Goal: Task Accomplishment & Management: Manage account settings

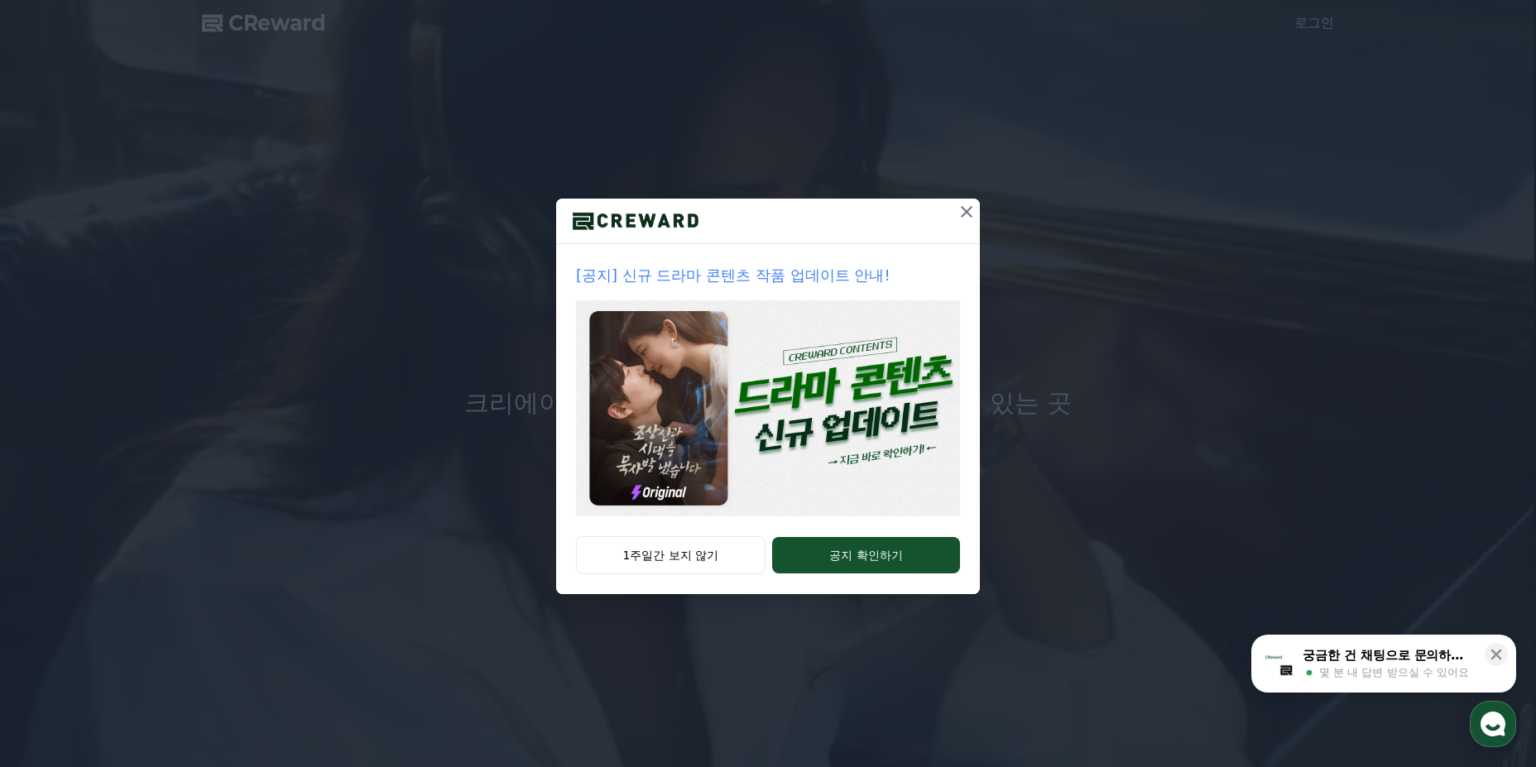
click at [678, 212] on icon at bounding box center [967, 212] width 12 height 12
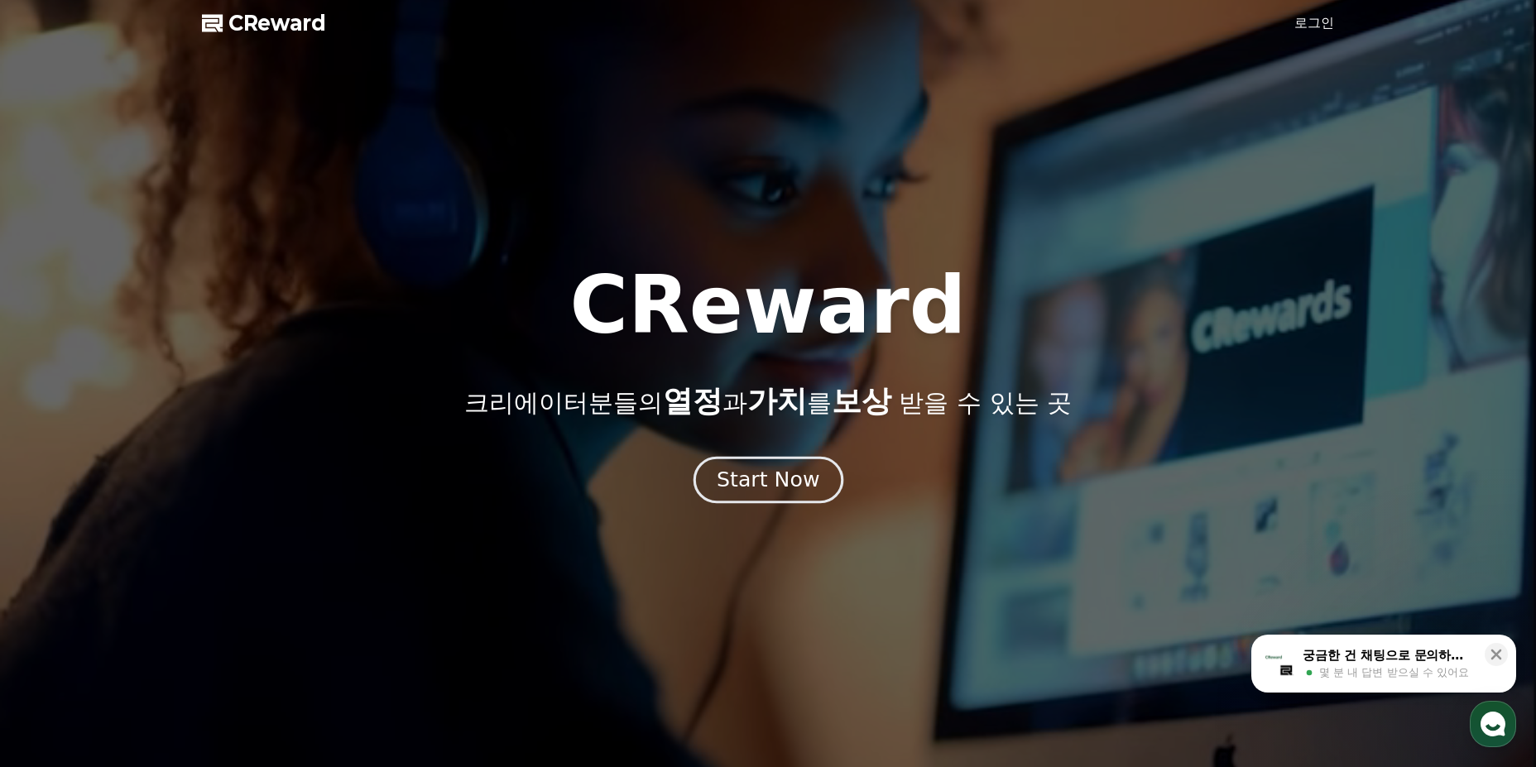
click at [678, 489] on div "Start Now" at bounding box center [767, 480] width 103 height 28
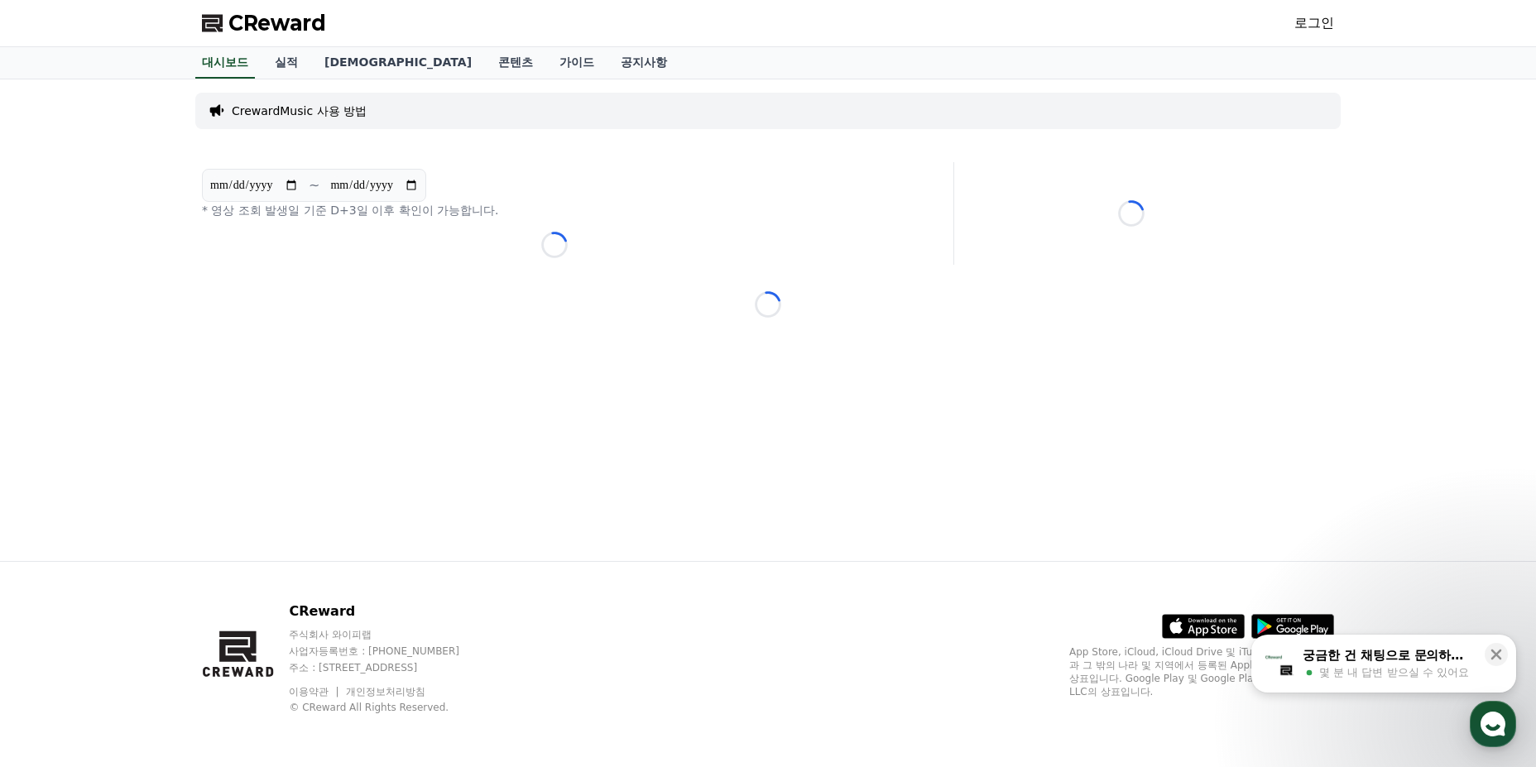
click at [566, 250] on div "Loading..." at bounding box center [554, 245] width 705 height 26
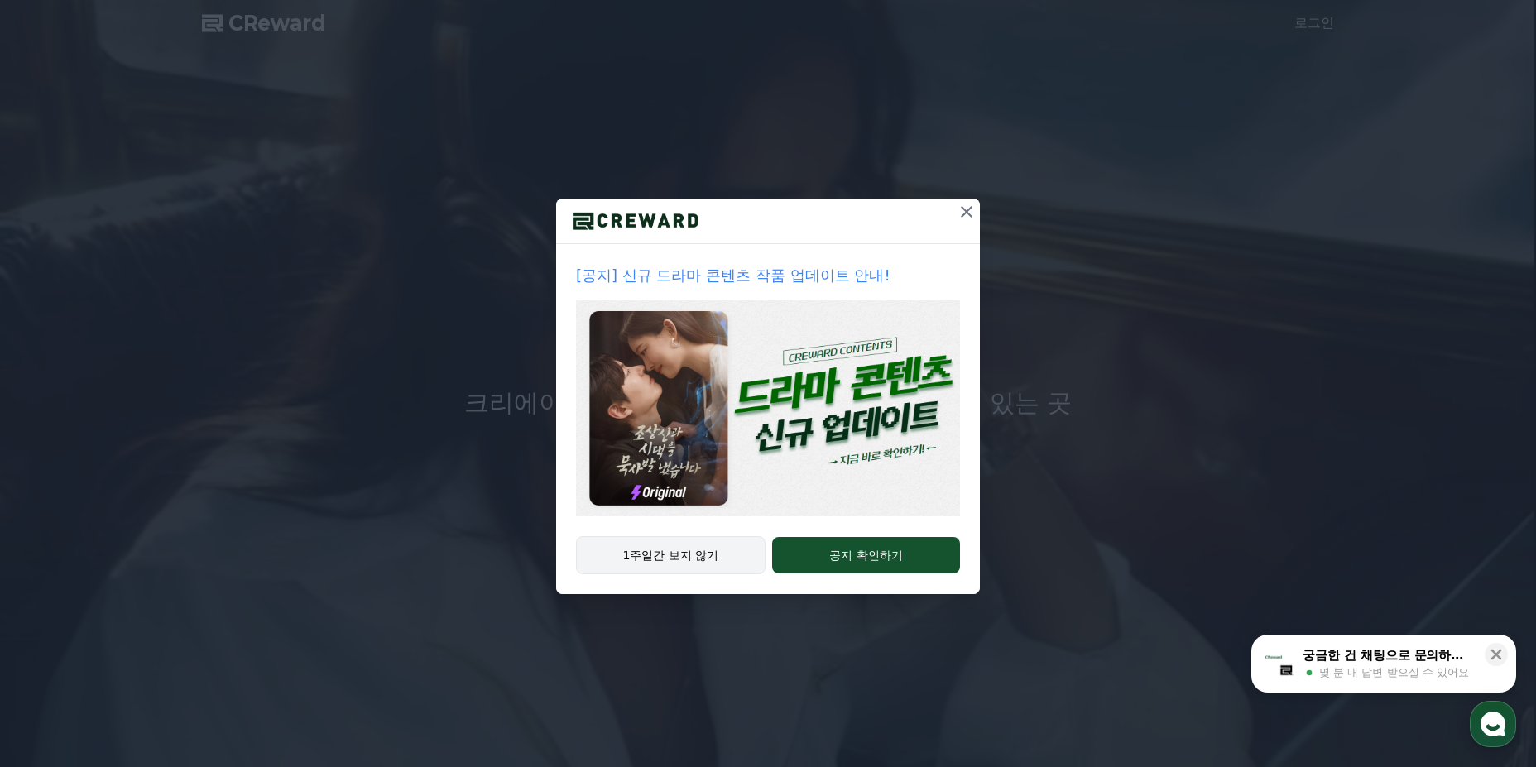
click at [683, 557] on button "1주일간 보지 않기" at bounding box center [670, 555] width 189 height 38
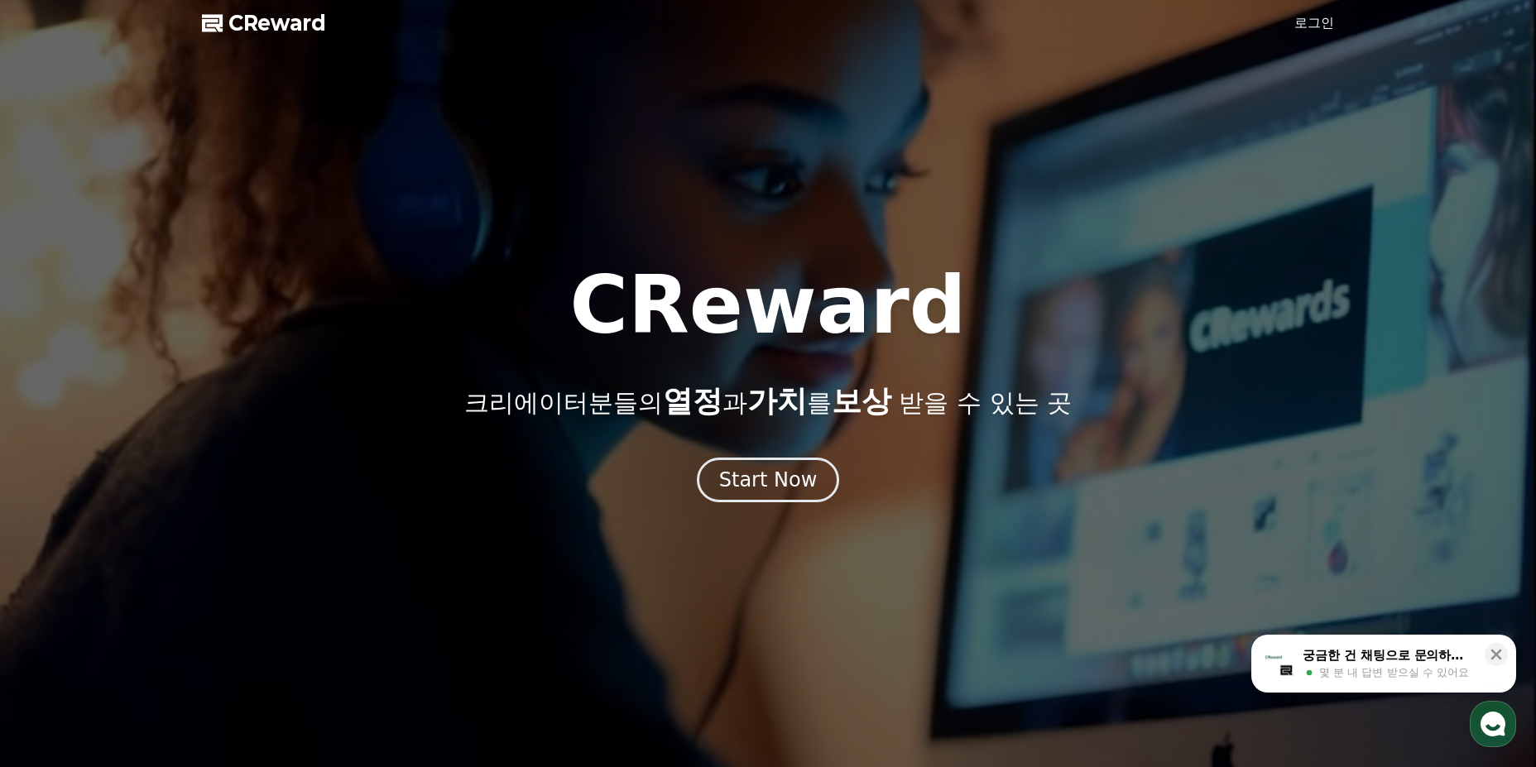
click at [1321, 22] on link "로그인" at bounding box center [1314, 23] width 40 height 20
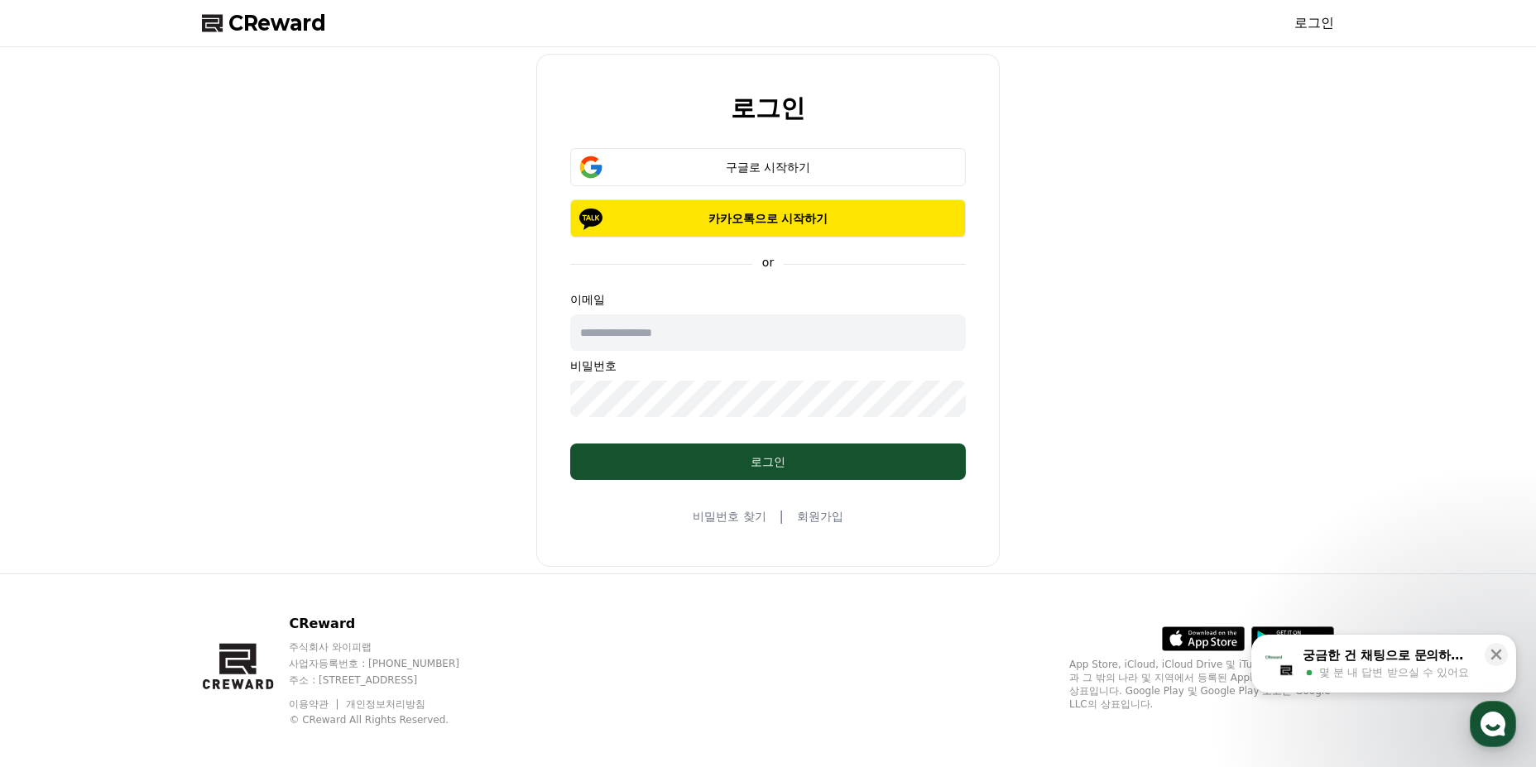
click at [704, 327] on input "text" at bounding box center [767, 332] width 395 height 36
type input "**********"
click at [810, 524] on link "회원가입" at bounding box center [820, 516] width 46 height 17
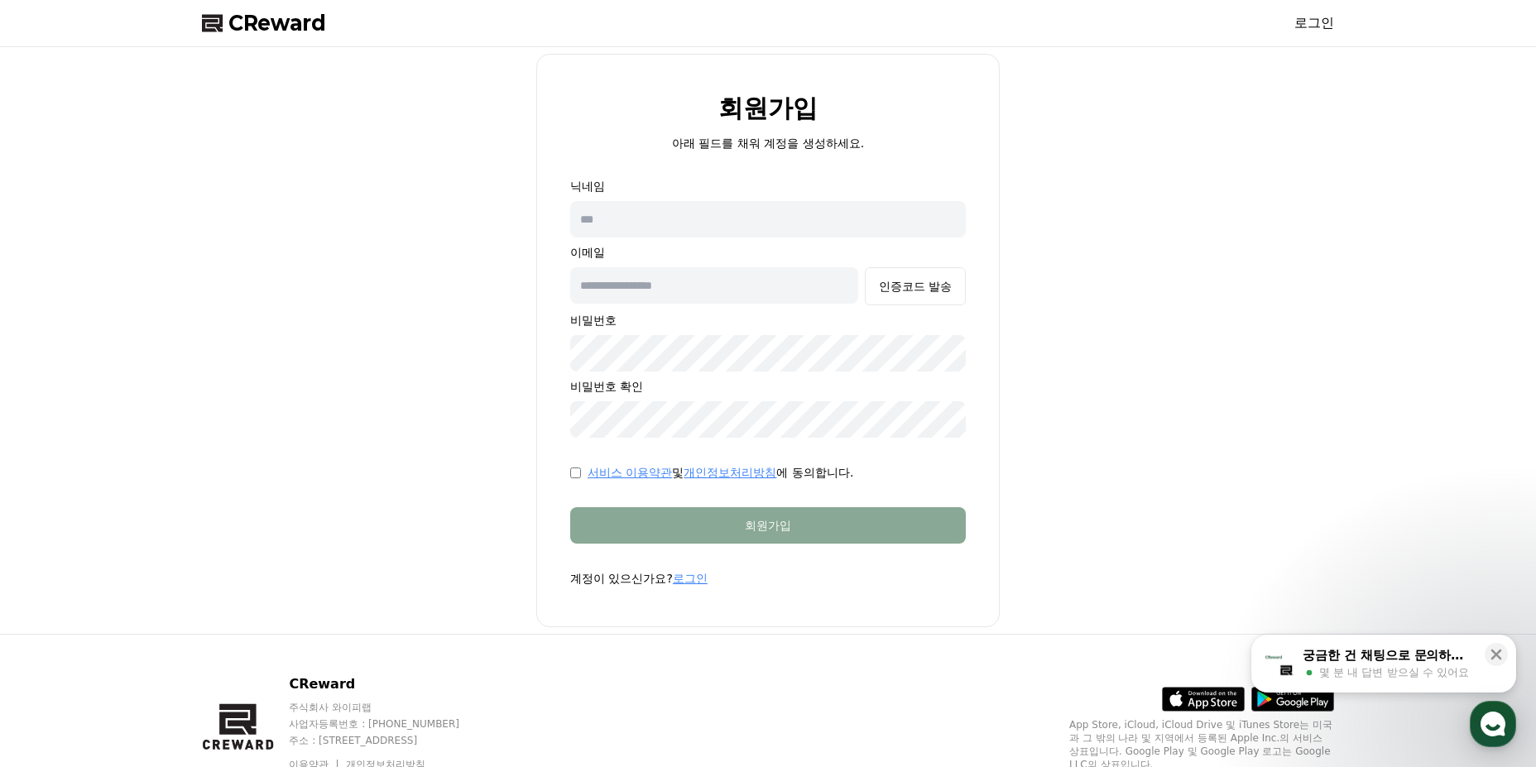
click at [695, 216] on input "text" at bounding box center [767, 219] width 395 height 36
click at [694, 215] on input "text" at bounding box center [767, 219] width 395 height 36
type input "*"
type input "***"
click at [664, 299] on input "text" at bounding box center [714, 285] width 288 height 36
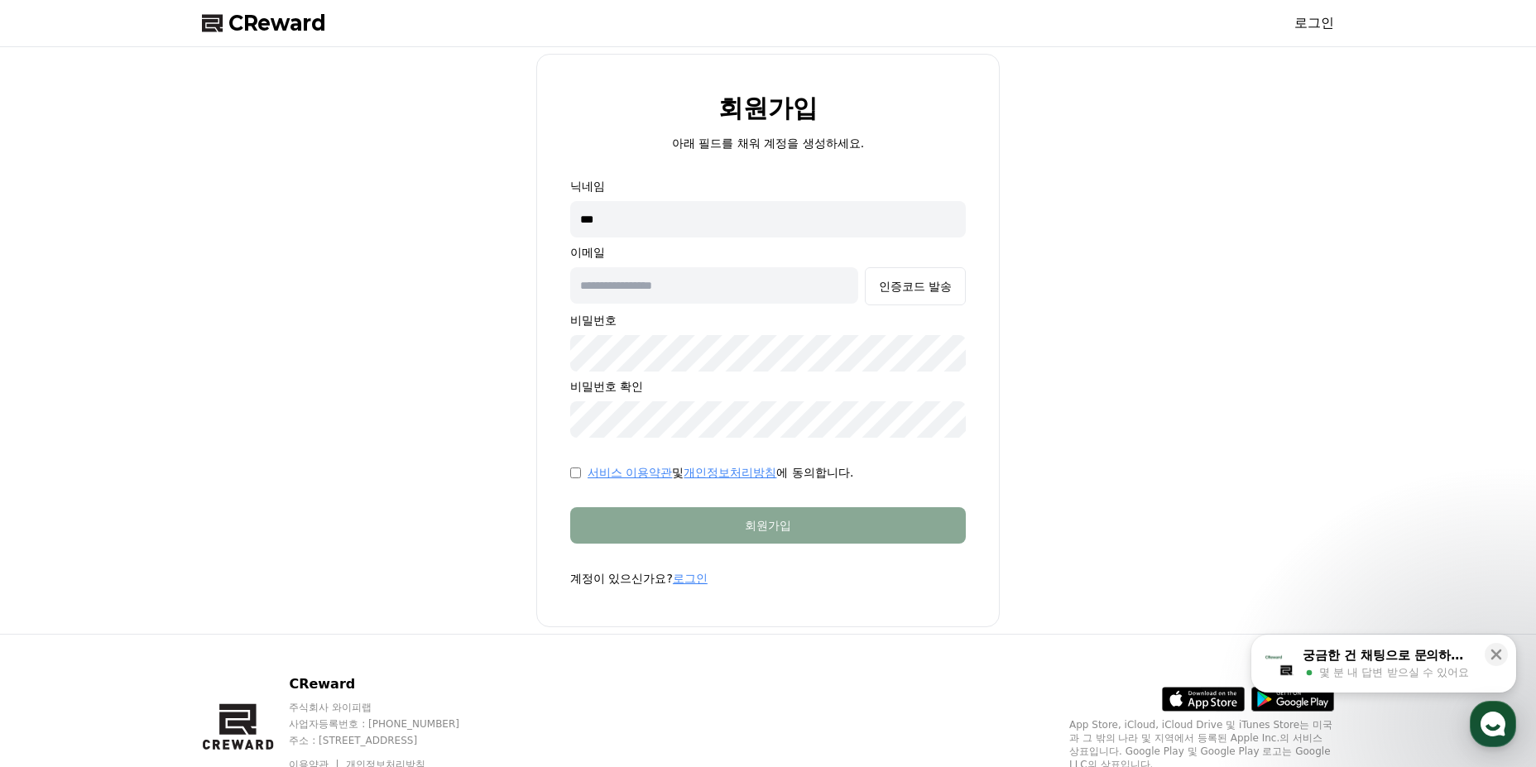
type input "*"
type input "**********"
click at [921, 295] on button "인증코드 발송" at bounding box center [915, 286] width 101 height 38
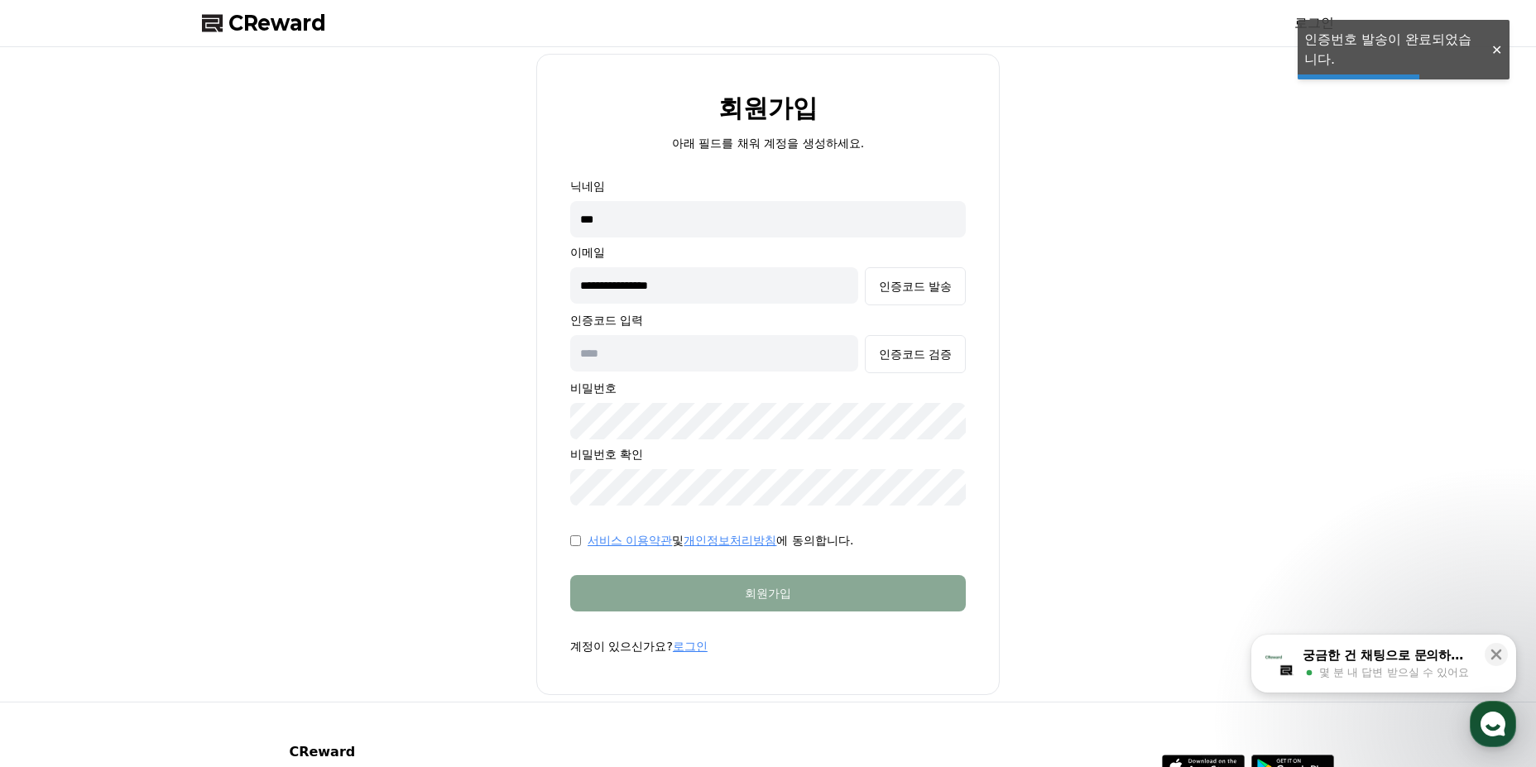
click at [748, 354] on input "text" at bounding box center [714, 353] width 288 height 36
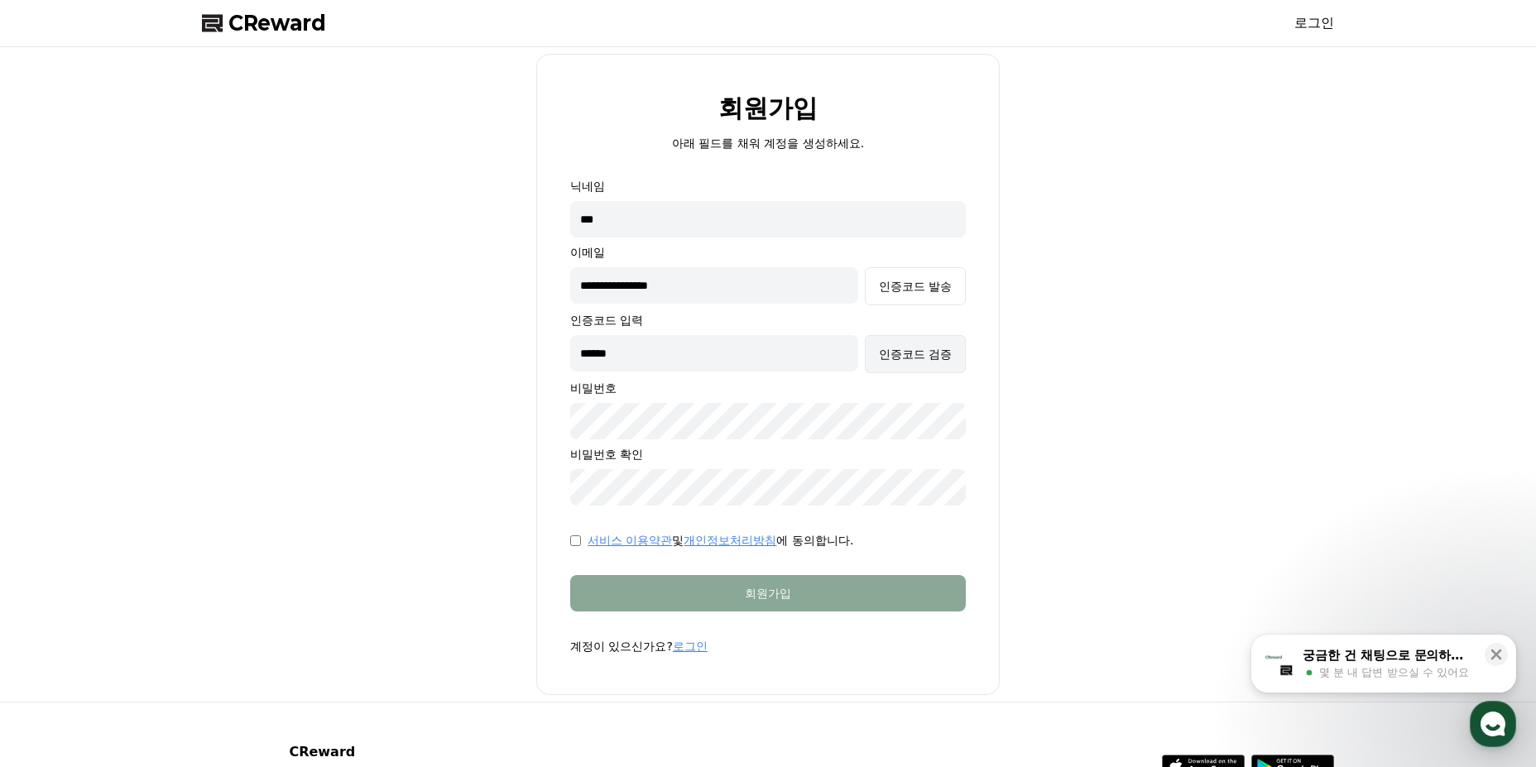
type input "******"
click at [899, 367] on button "인증코드 검증" at bounding box center [915, 354] width 101 height 38
click at [381, 405] on div "**********" at bounding box center [767, 374] width 1145 height 641
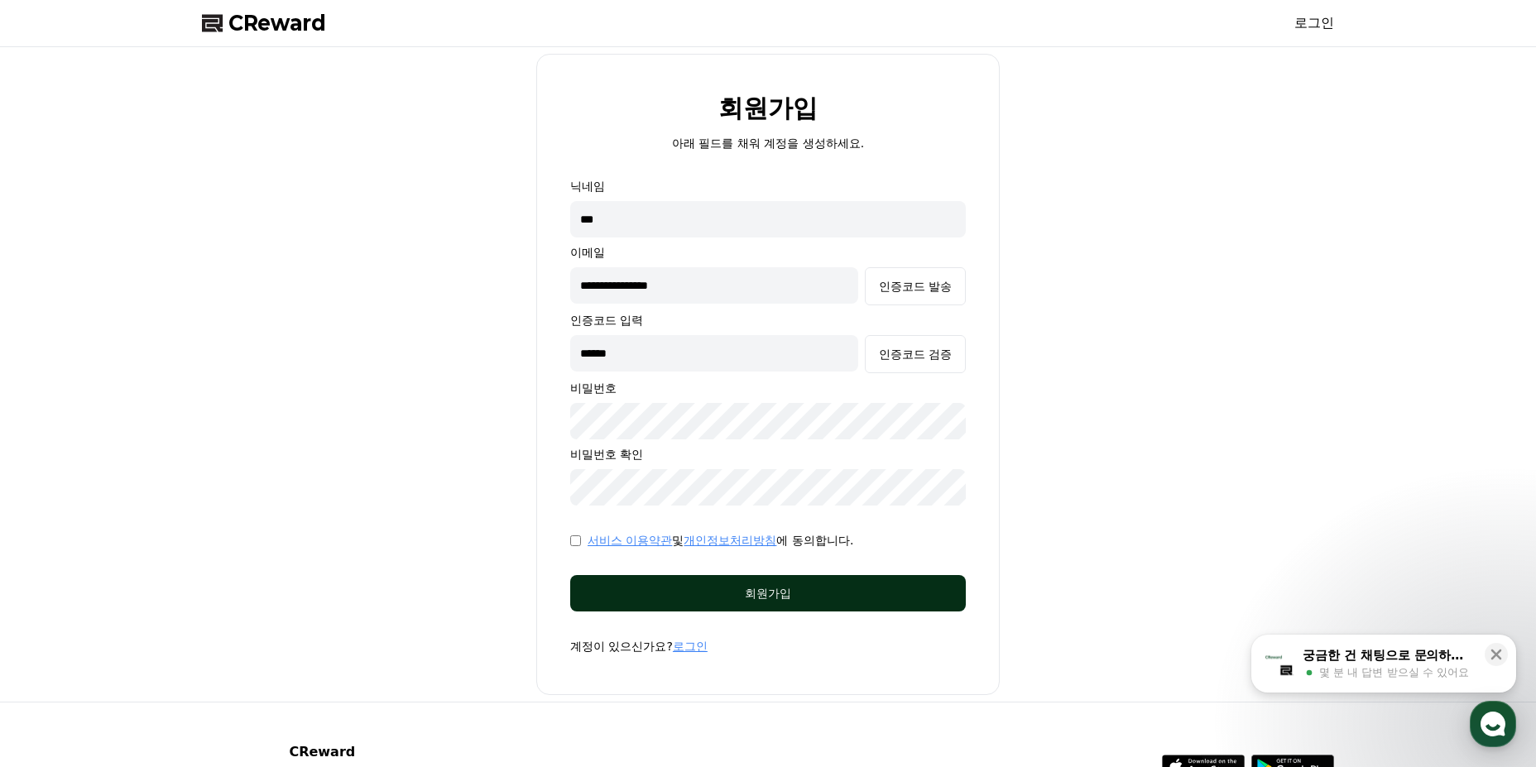
click at [752, 590] on div "회원가입" at bounding box center [767, 593] width 329 height 17
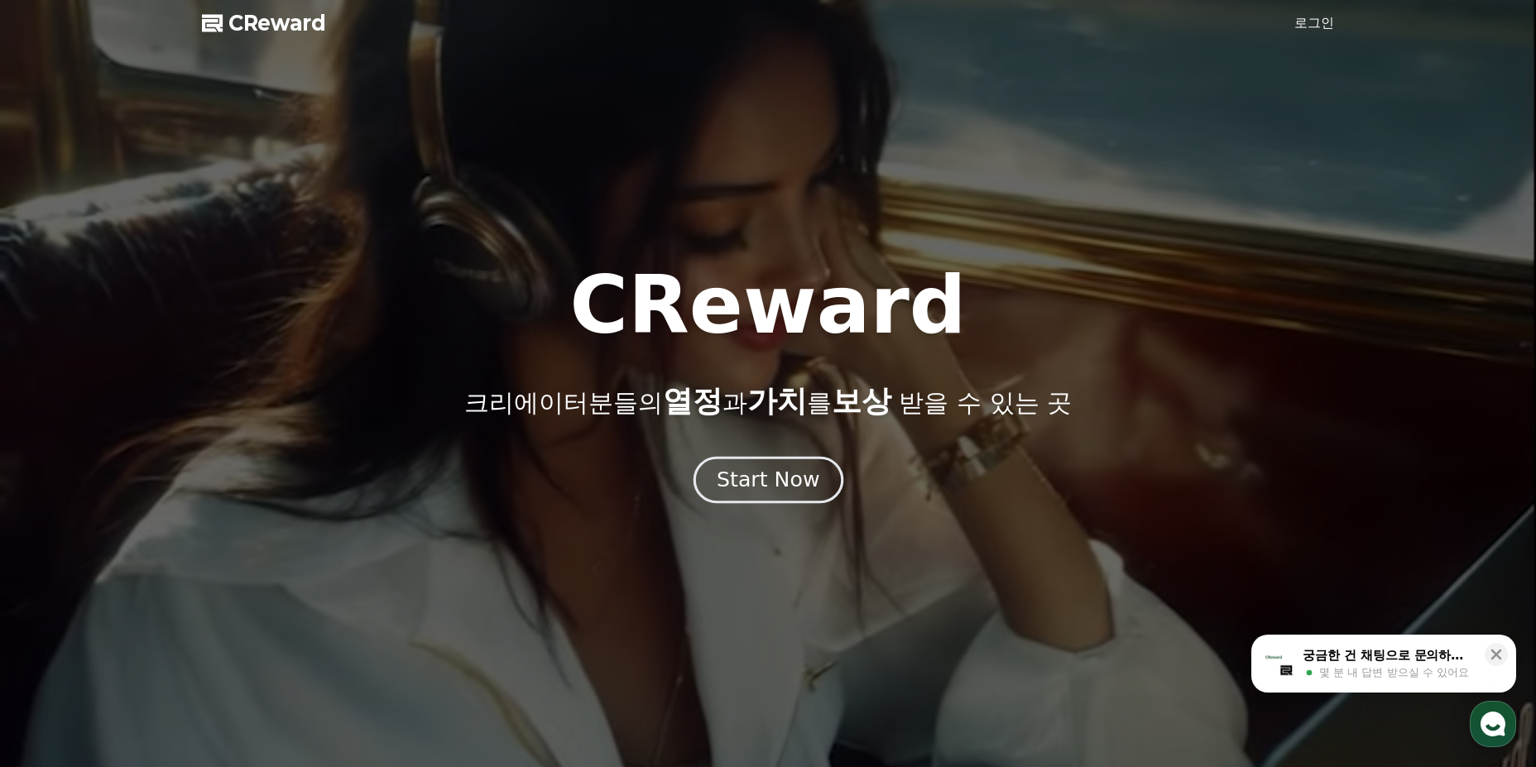
click at [791, 486] on div "Start Now" at bounding box center [767, 480] width 103 height 28
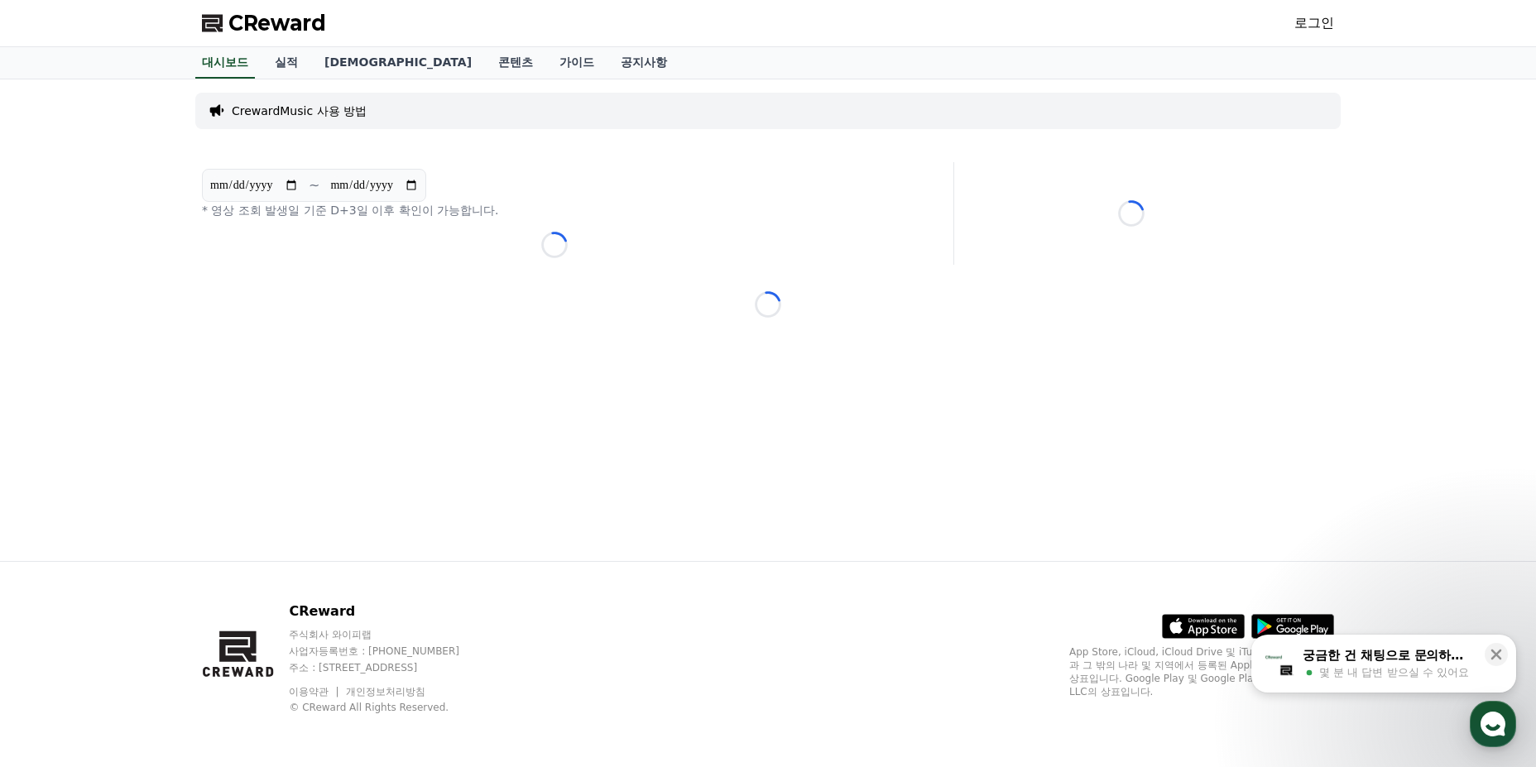
click at [1282, 22] on div "CReward 로그인" at bounding box center [768, 23] width 1158 height 46
click at [1293, 19] on div "CReward 로그인" at bounding box center [768, 23] width 1158 height 46
click at [1298, 19] on link "로그인" at bounding box center [1314, 23] width 40 height 20
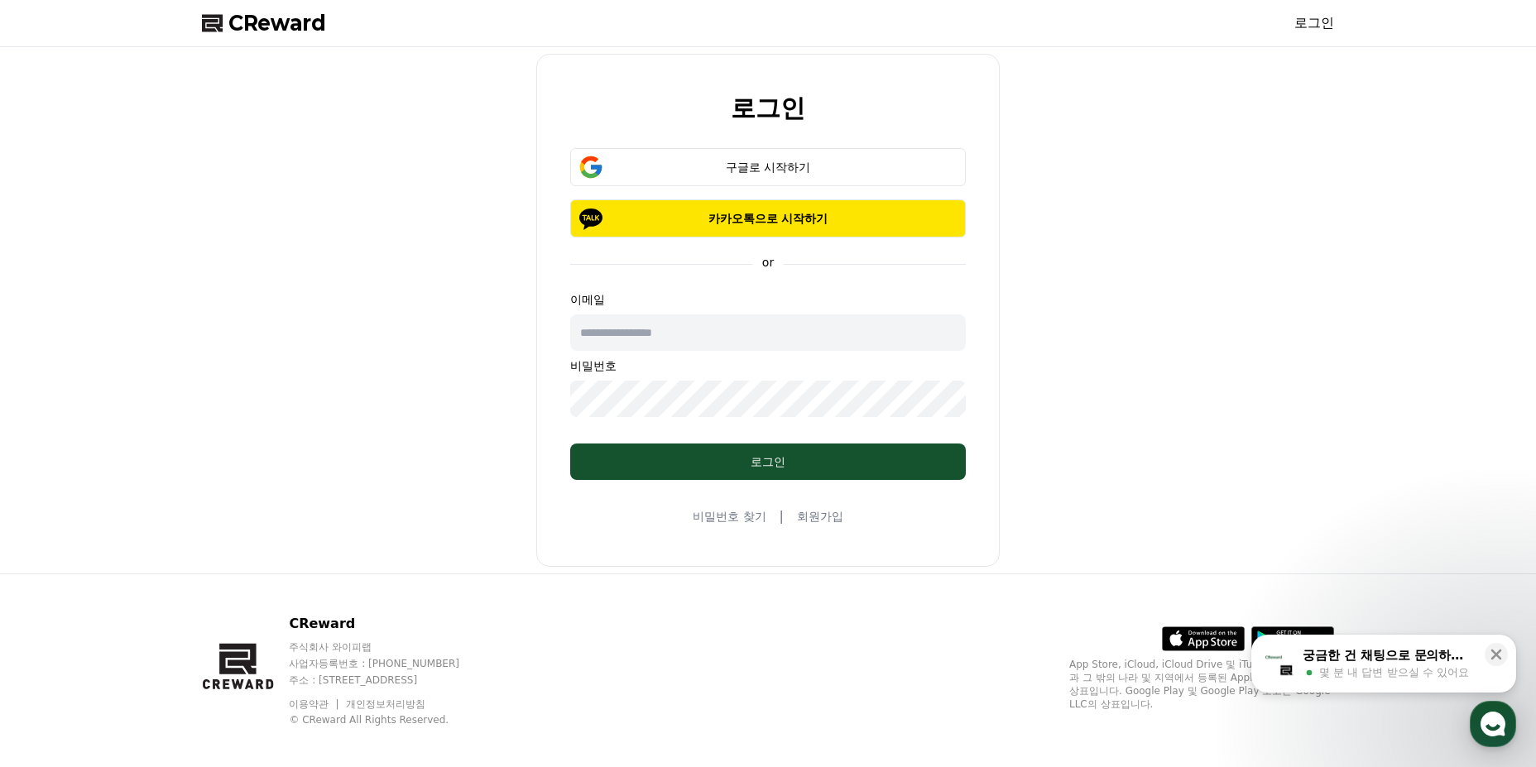
click at [723, 335] on input "text" at bounding box center [767, 332] width 395 height 36
type input "**********"
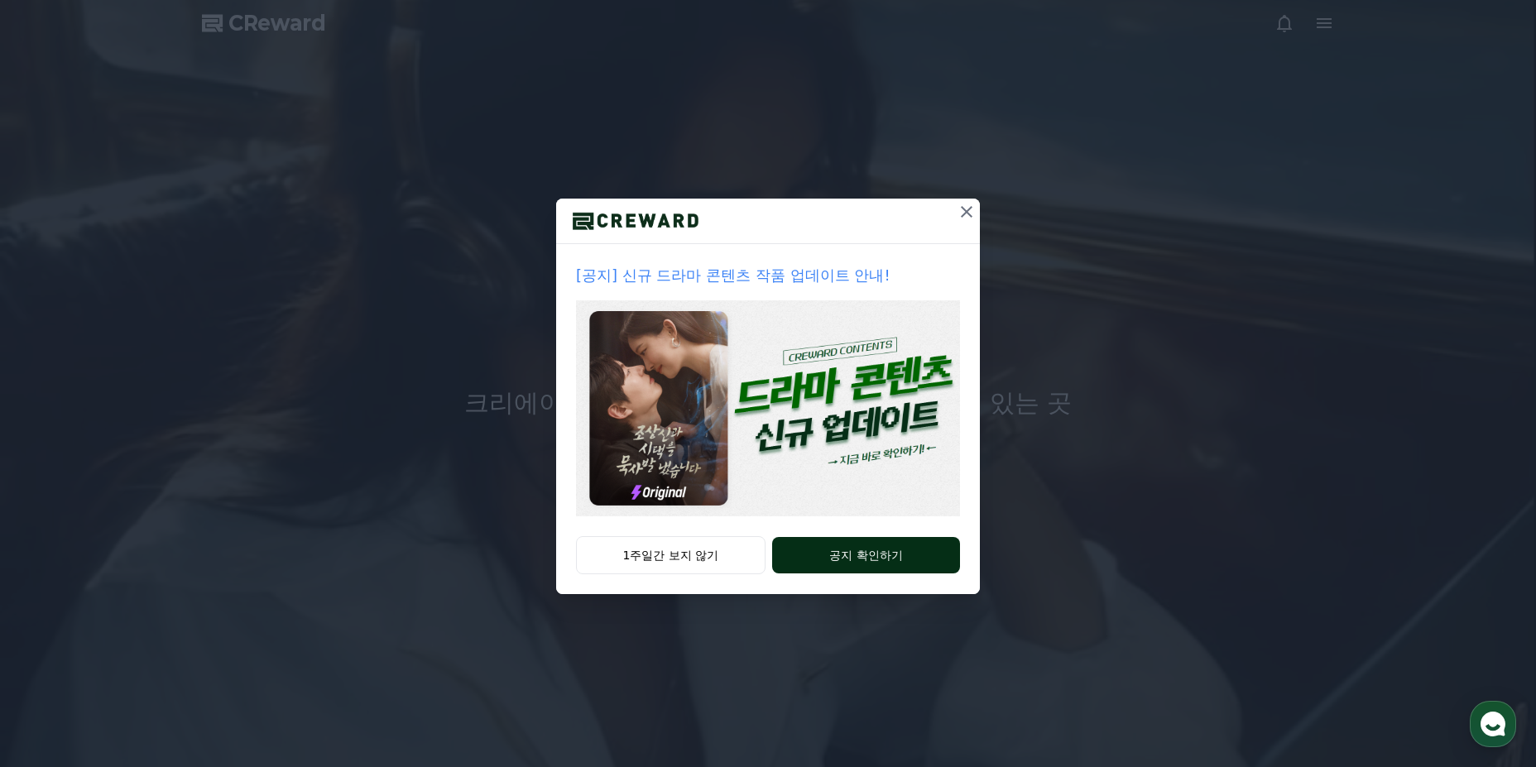
click at [835, 558] on button "공지 확인하기" at bounding box center [866, 555] width 188 height 36
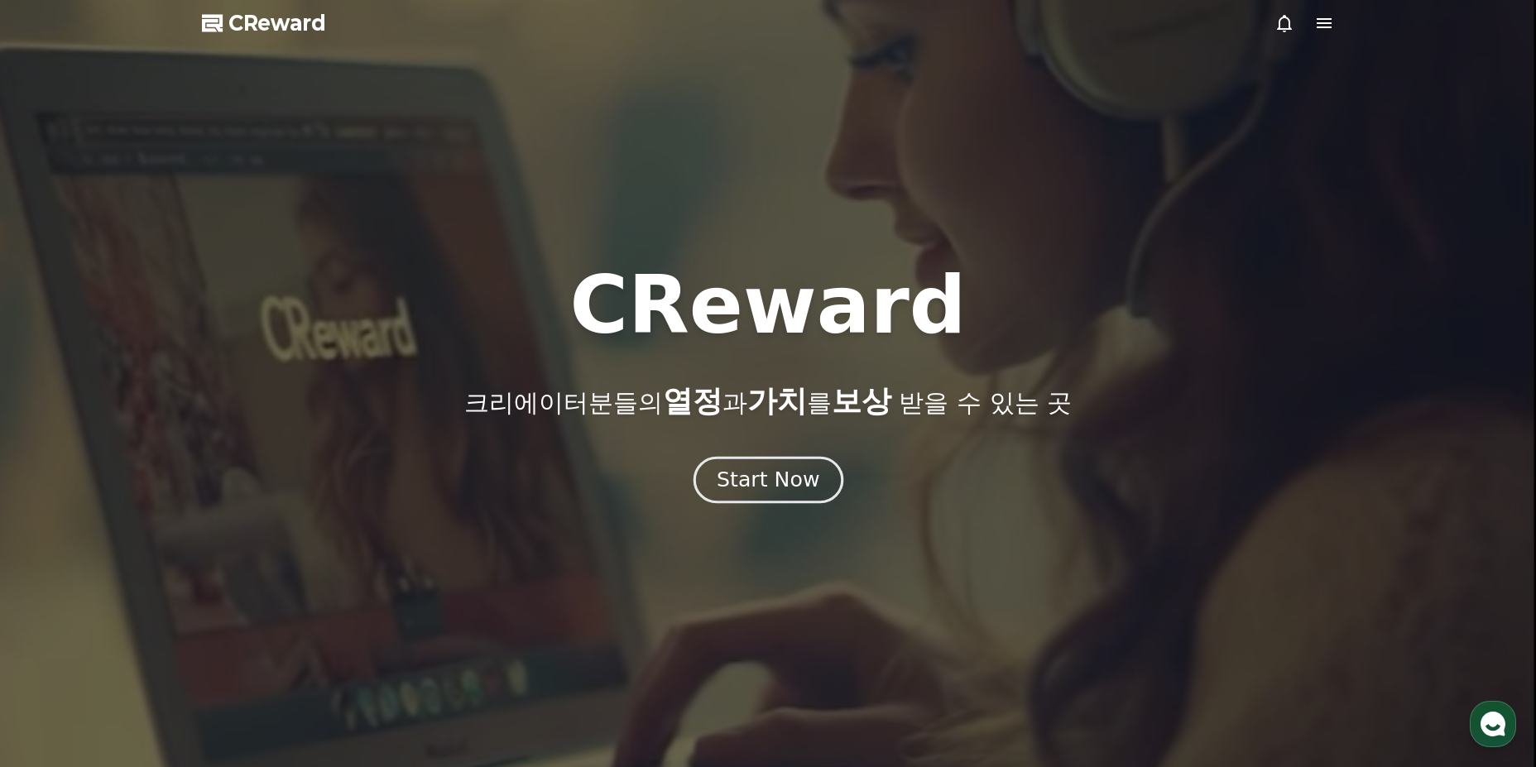
click at [753, 487] on div "Start Now" at bounding box center [767, 480] width 103 height 28
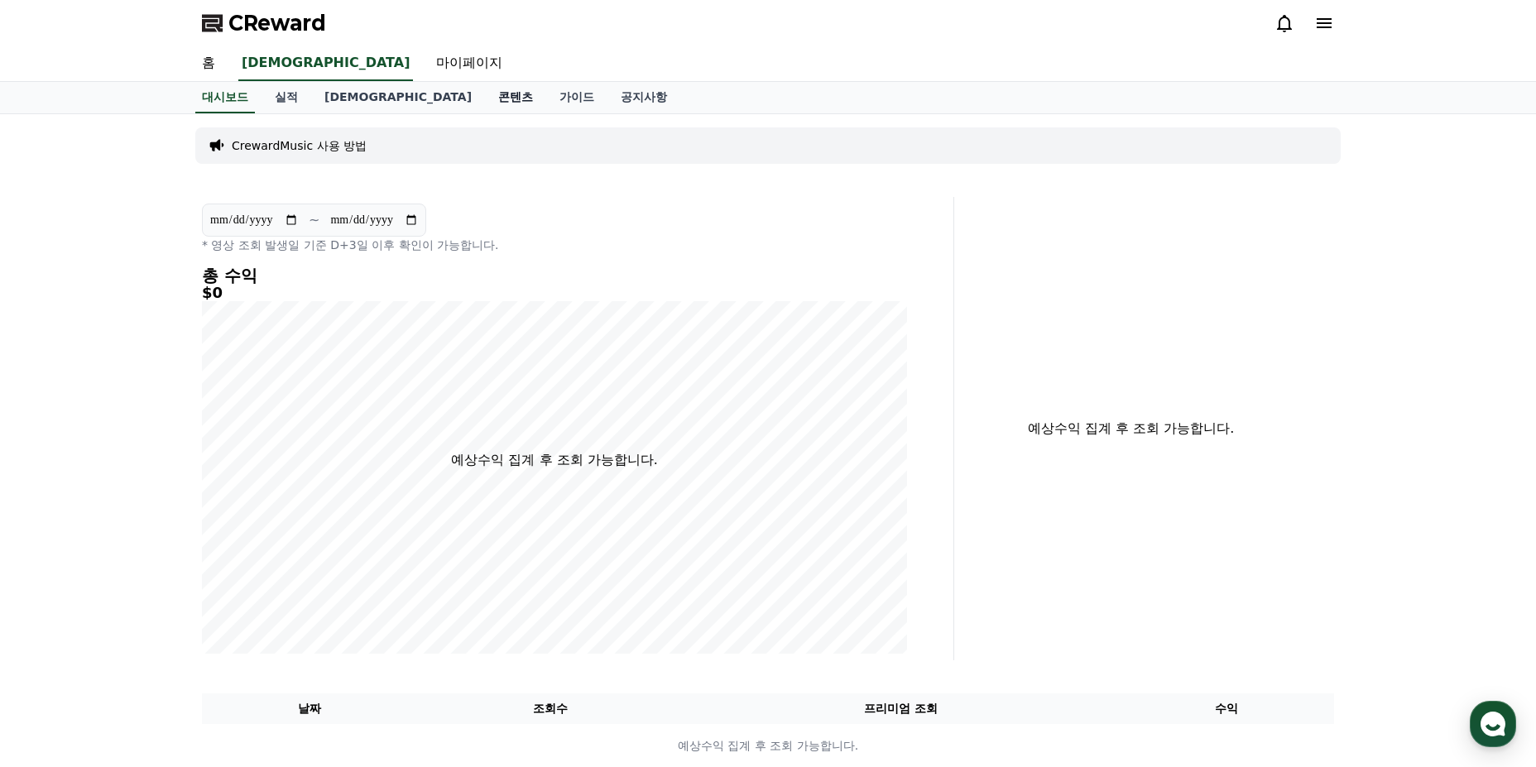
click at [485, 92] on link "콘텐츠" at bounding box center [515, 97] width 61 height 31
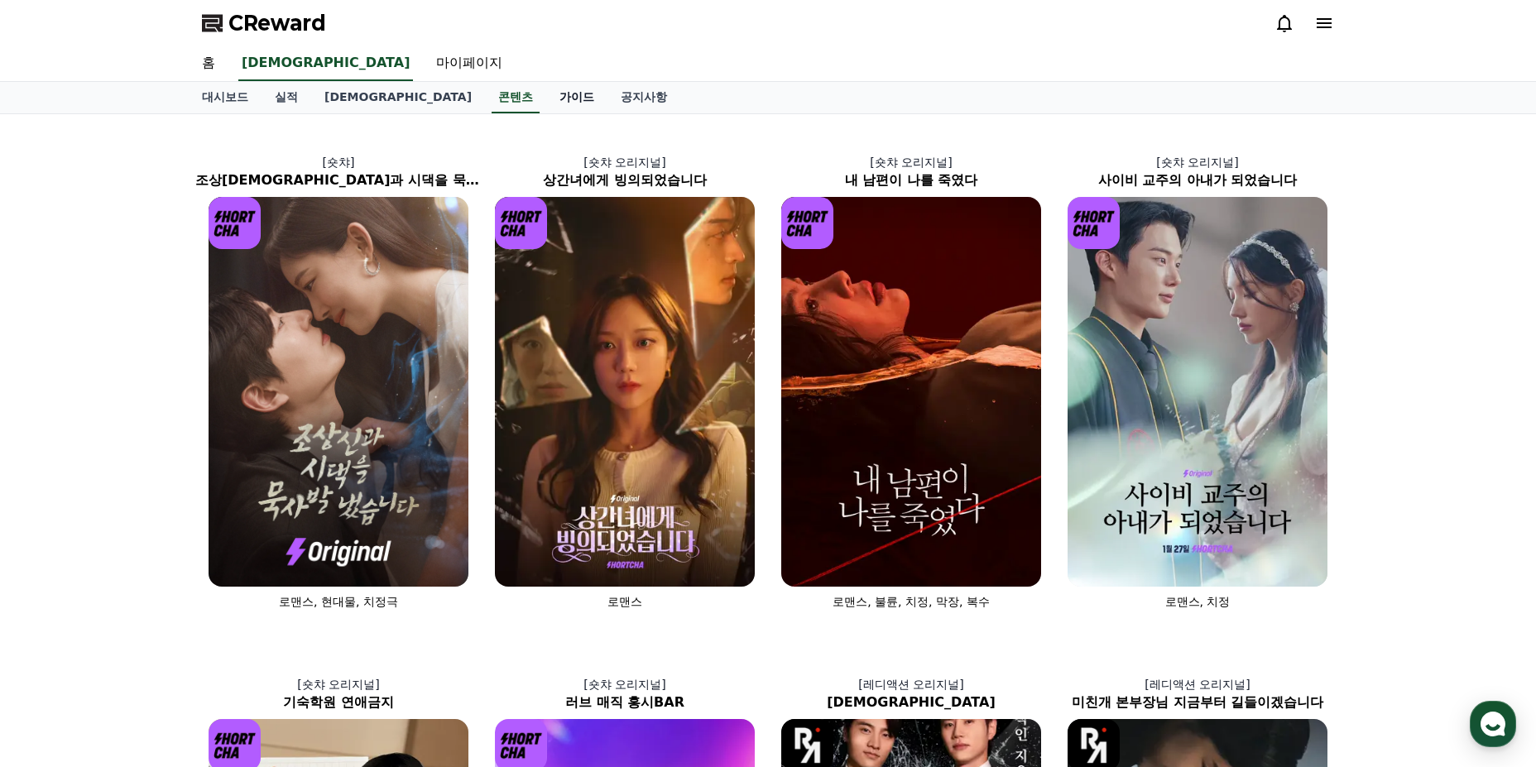
click at [546, 104] on link "가이드" at bounding box center [576, 97] width 61 height 31
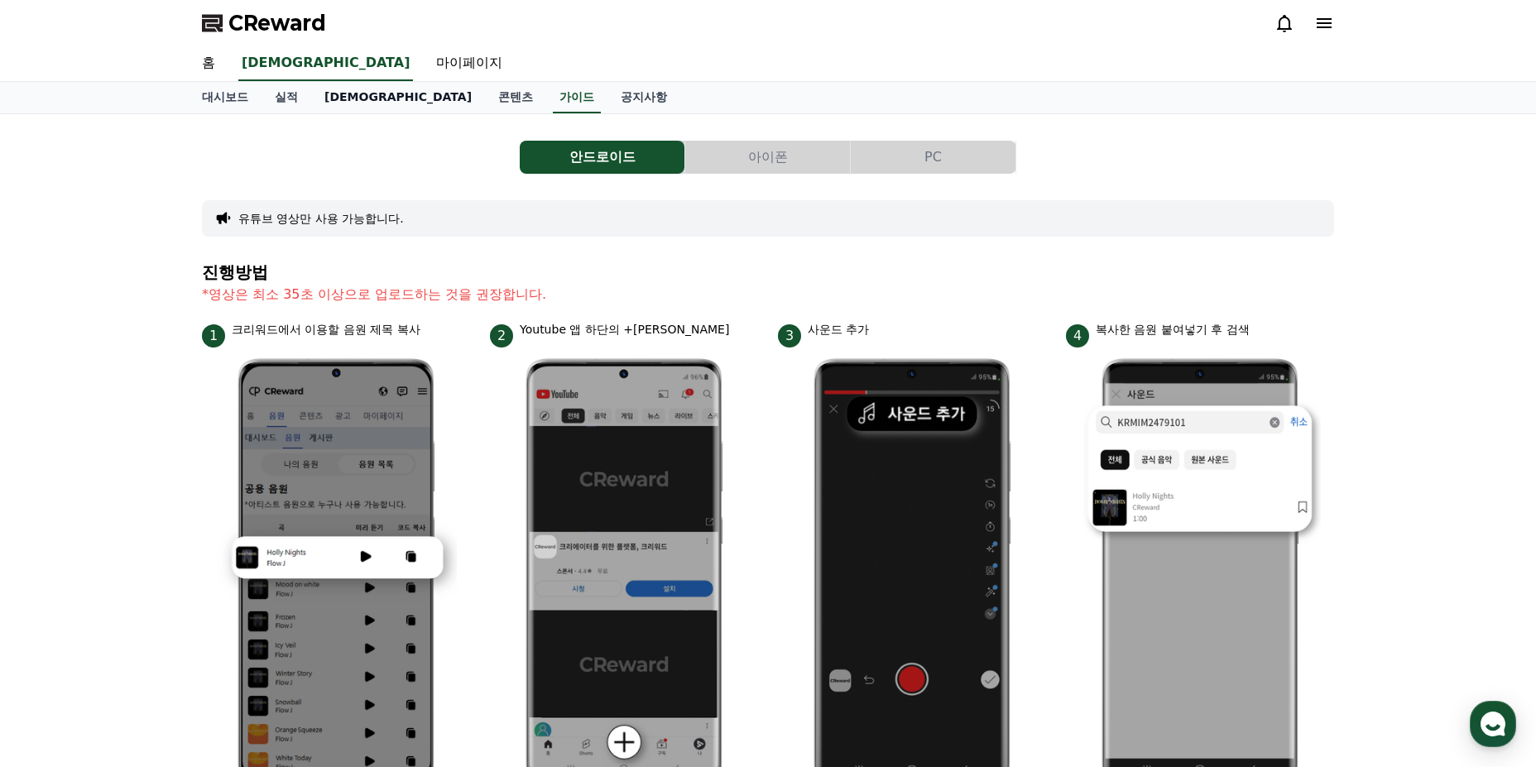
click at [341, 98] on link "[DEMOGRAPHIC_DATA]" at bounding box center [398, 97] width 174 height 31
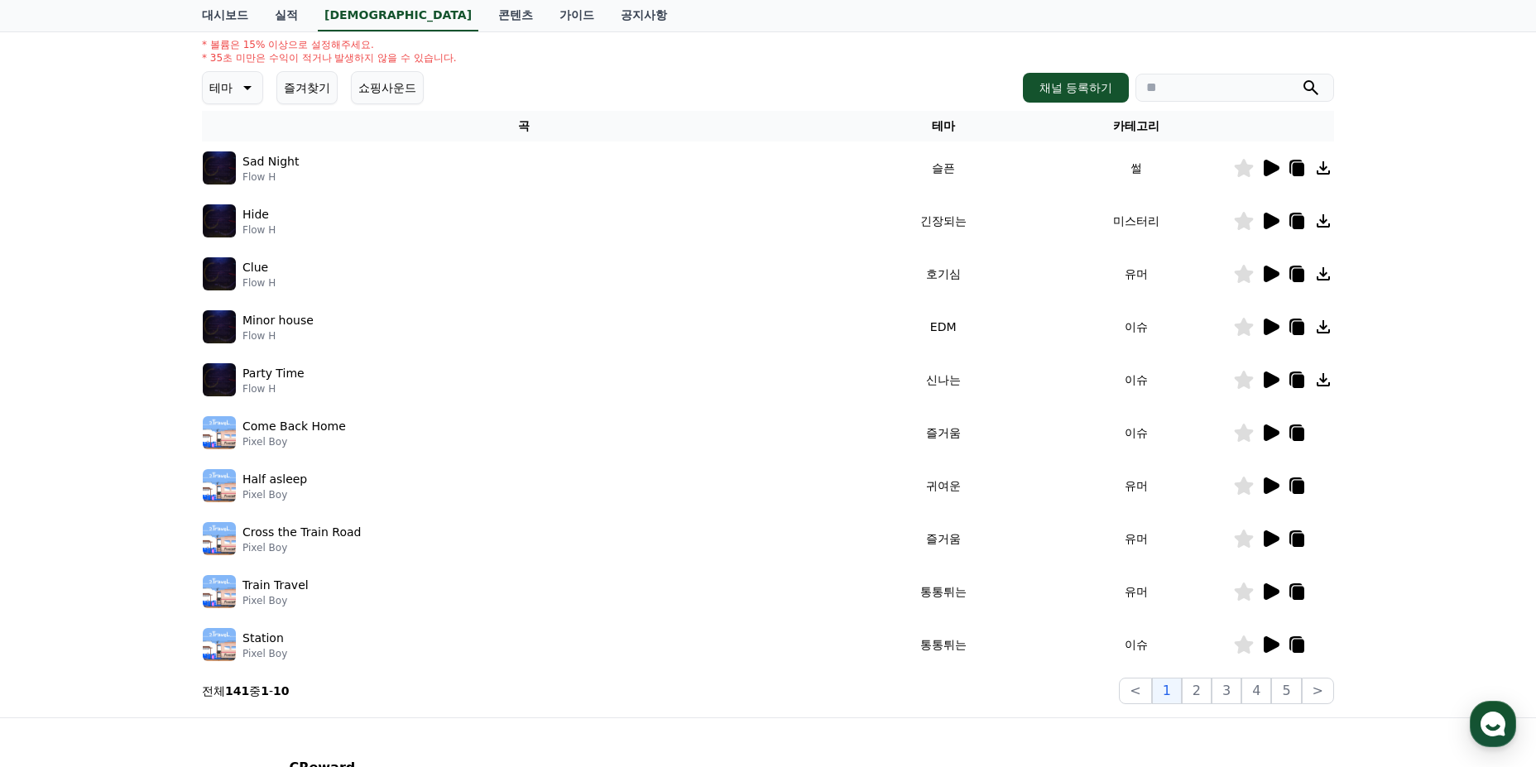
scroll to position [353, 0]
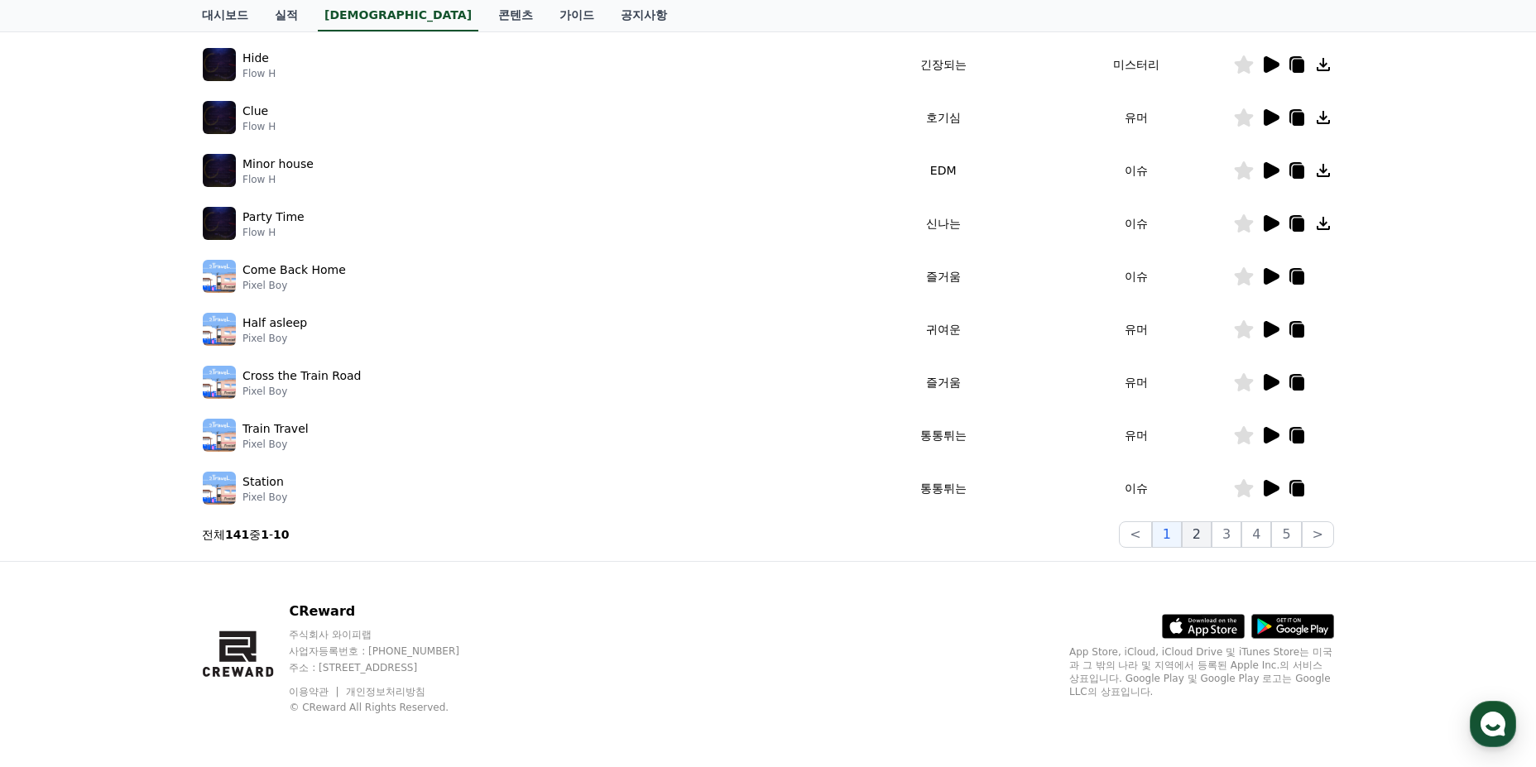
click at [1211, 541] on button "2" at bounding box center [1226, 534] width 30 height 26
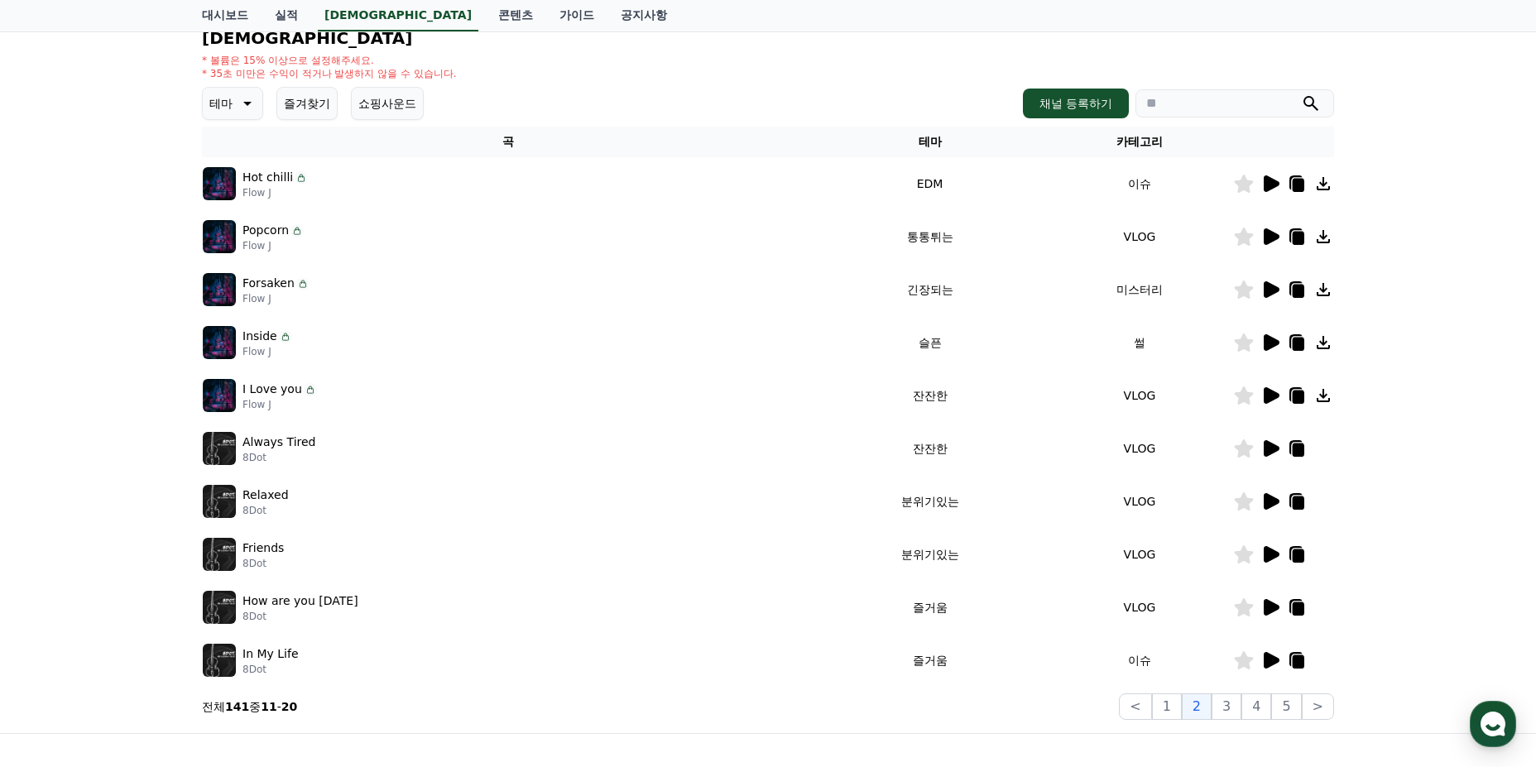
scroll to position [22, 0]
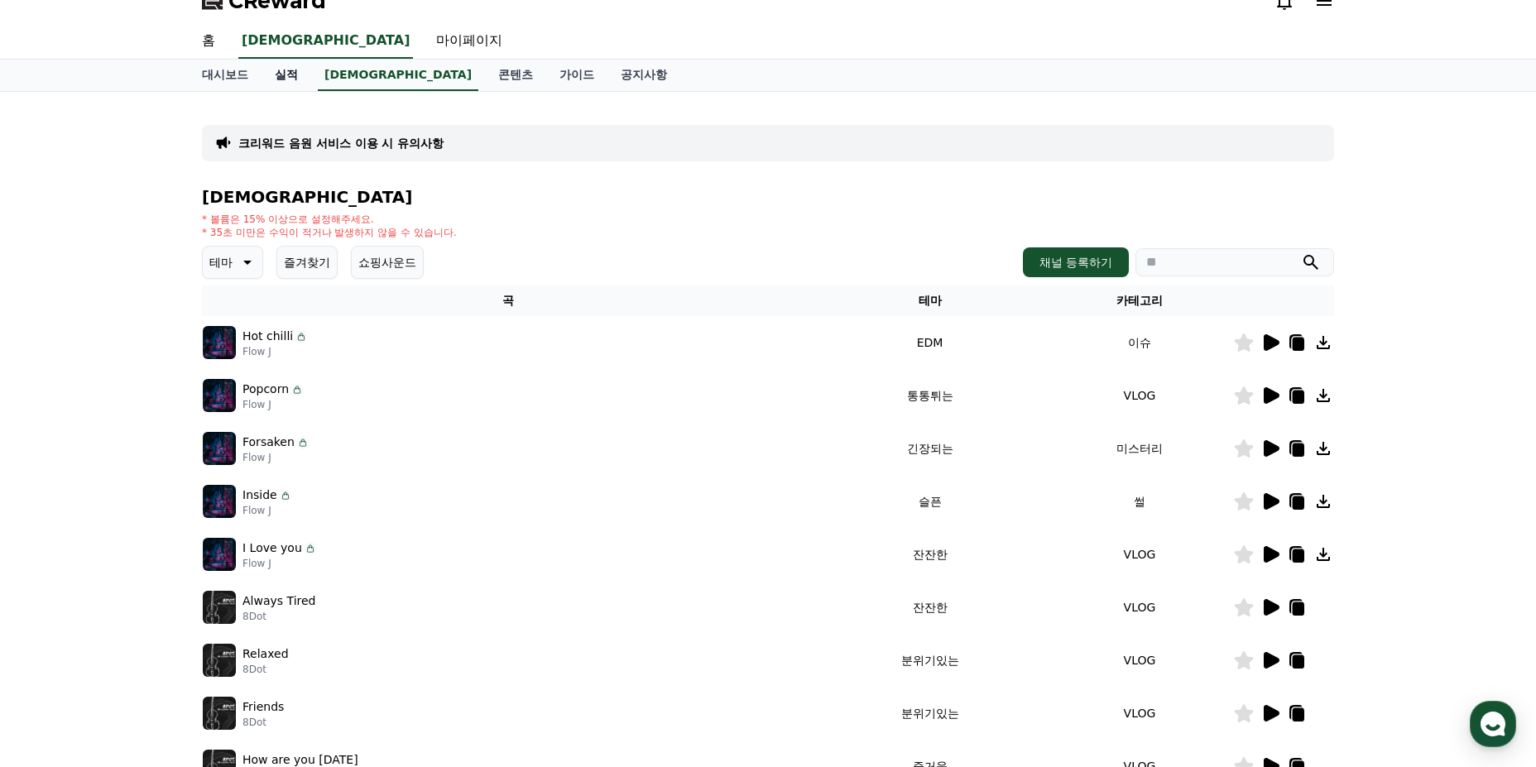
click at [282, 74] on link "실적" at bounding box center [286, 75] width 50 height 31
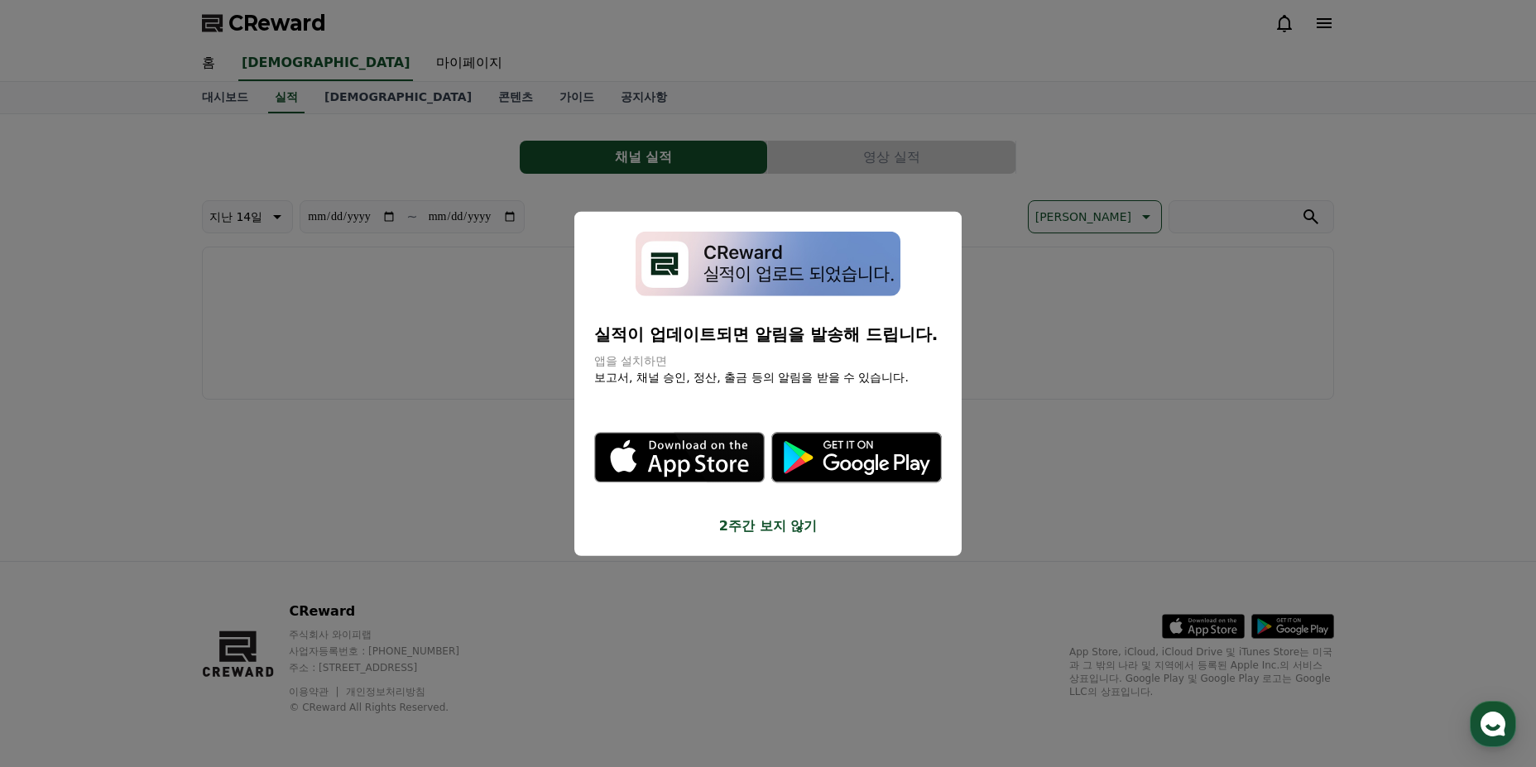
click at [769, 526] on button "2주간 보지 않기" at bounding box center [767, 526] width 347 height 20
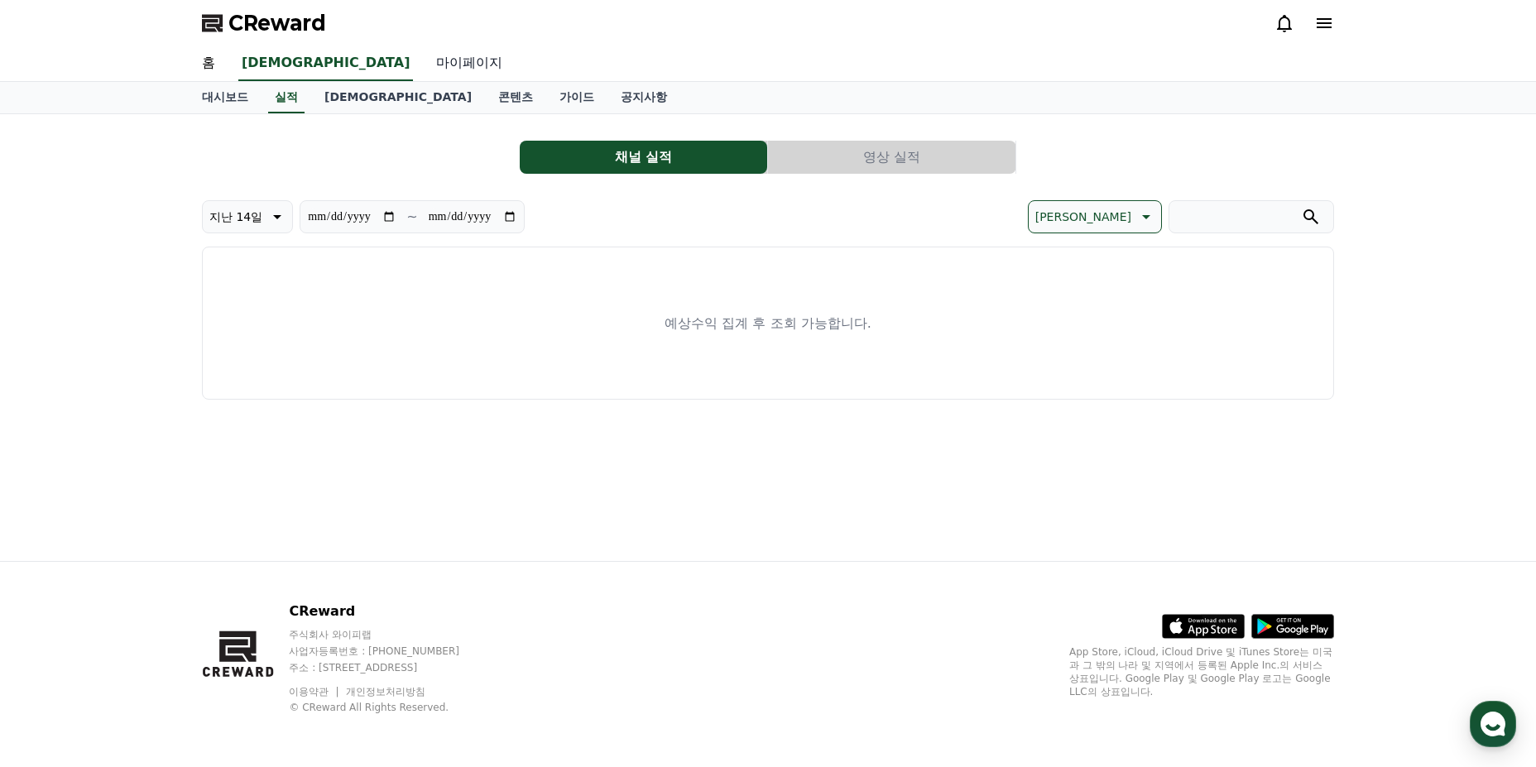
click at [423, 67] on link "마이페이지" at bounding box center [469, 63] width 93 height 35
select select "**********"
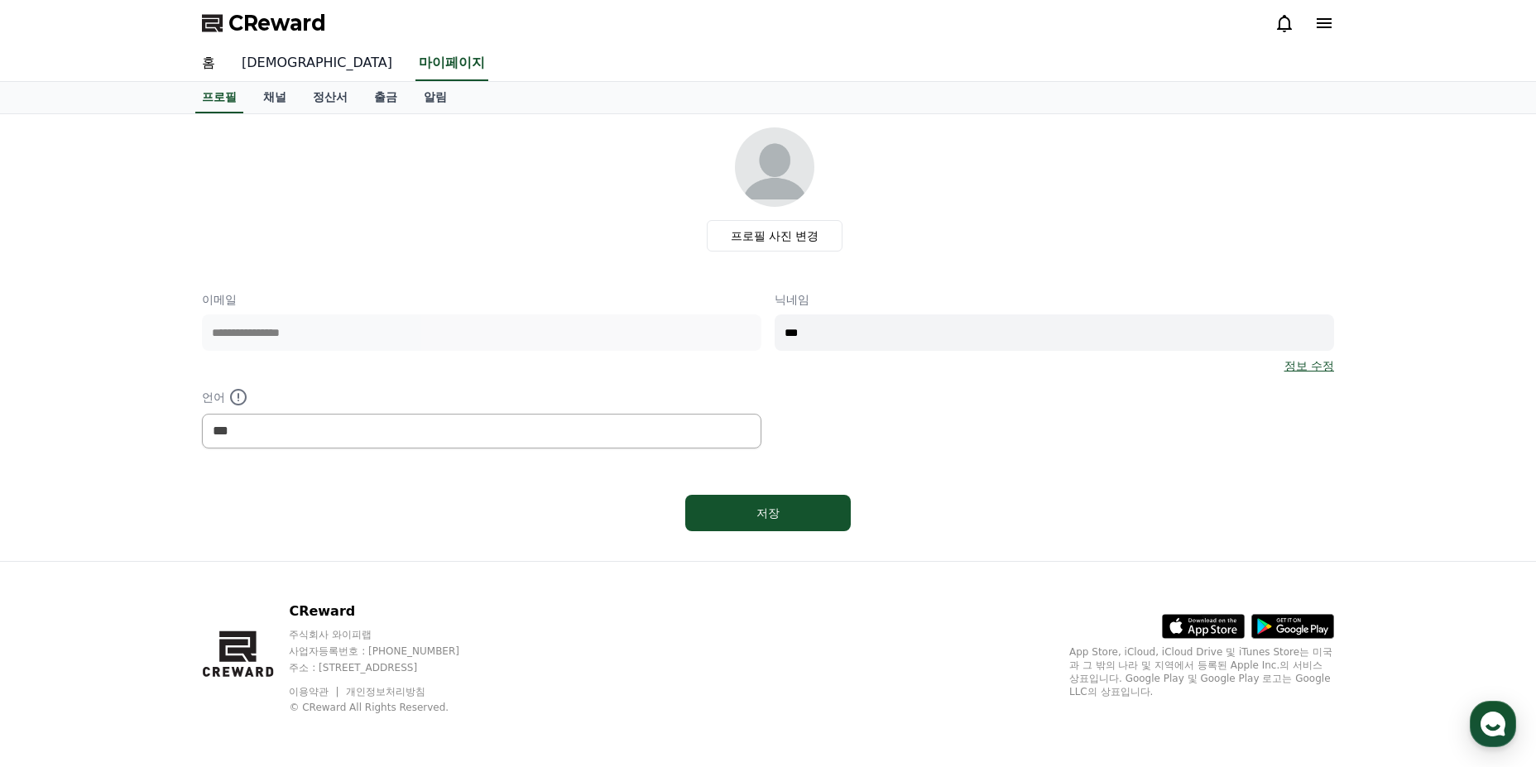
click at [257, 65] on link "[DEMOGRAPHIC_DATA]" at bounding box center [316, 63] width 177 height 35
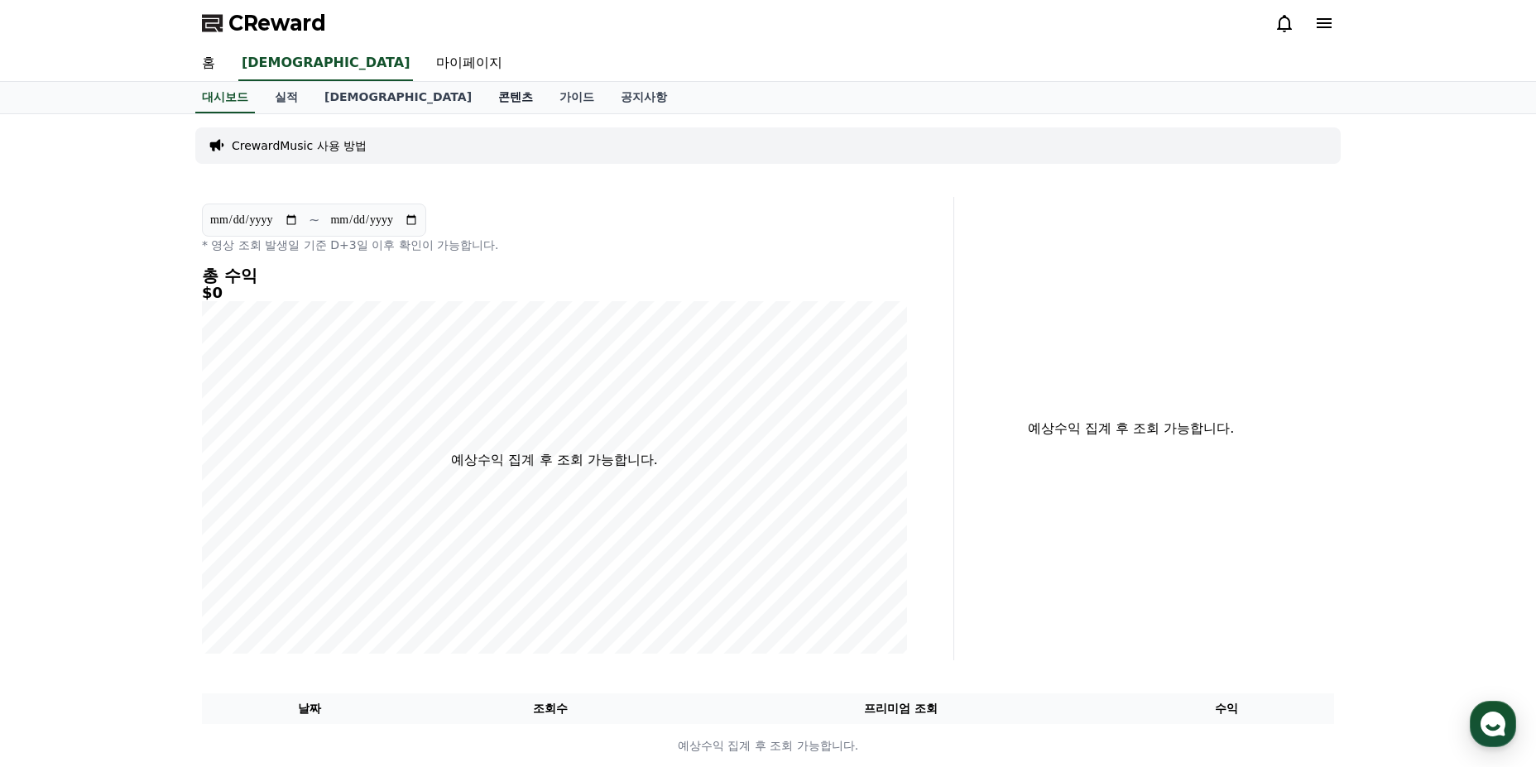
click at [485, 98] on link "콘텐츠" at bounding box center [515, 97] width 61 height 31
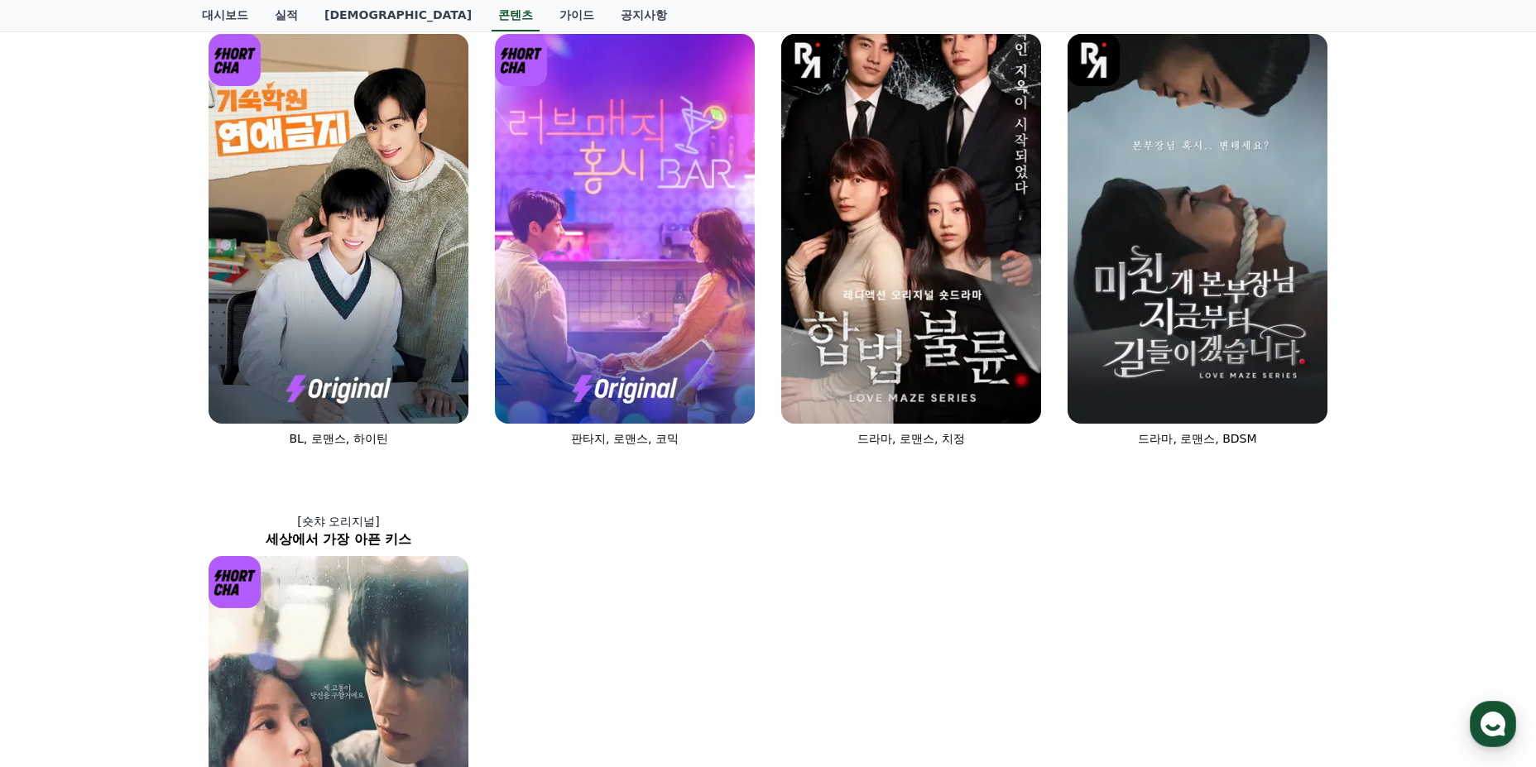
scroll to position [910, 0]
